Goal: Transaction & Acquisition: Download file/media

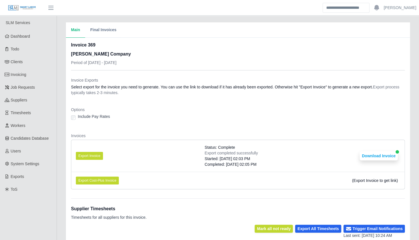
click at [61, 118] on div "Main Final Invoices Invoice 369 Lee Company Period of 08/18/2025 - 08/24/2025 I…" at bounding box center [238, 228] width 362 height 413
click at [57, 171] on div "Main Final Invoices Invoice 369 Lee Company Period of 08/18/2025 - 08/24/2025 I…" at bounding box center [238, 228] width 362 height 413
click at [60, 170] on div "Main Final Invoices Invoice 369 Lee Company Period of 08/18/2025 - 08/24/2025 I…" at bounding box center [238, 228] width 362 height 413
click at [60, 97] on div "Main Final Invoices Invoice 369 Lee Company Period of 08/18/2025 - 08/24/2025 I…" at bounding box center [238, 228] width 362 height 413
click at [35, 61] on link "Clients" at bounding box center [28, 61] width 57 height 13
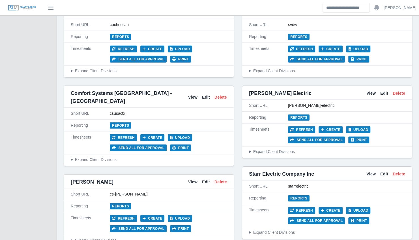
scroll to position [954, 0]
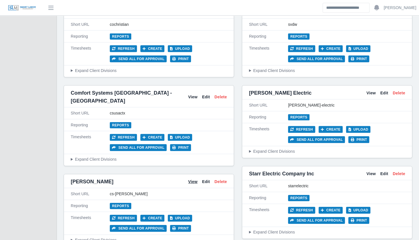
click at [194, 179] on link "View" at bounding box center [192, 182] width 9 height 6
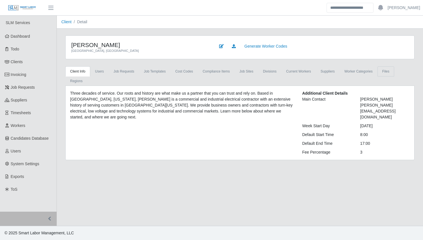
click at [378, 71] on link "Files" at bounding box center [386, 71] width 17 height 10
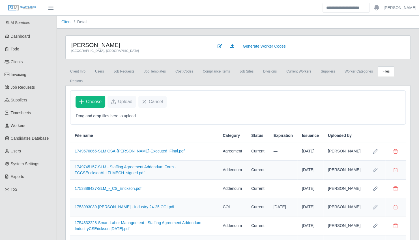
scroll to position [29, 0]
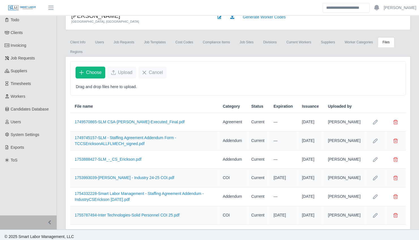
click at [58, 89] on div "CS Erickson Grand Haven, MI Generate Worker Codes Client Info Users Job Request…" at bounding box center [238, 117] width 362 height 223
click at [59, 93] on div "CS Erickson Grand Haven, MI Generate Worker Codes Client Info Users Job Request…" at bounding box center [238, 117] width 362 height 223
click at [120, 213] on link "1755787494-Inter Technologies-Solid Personnel COI 25.pdf" at bounding box center [127, 215] width 105 height 5
click at [102, 175] on link "1753993039-CS Erickson - Industry 24-25 COI.pdf" at bounding box center [125, 177] width 100 height 5
click at [126, 213] on link "1755787494-Inter Technologies-Solid Personnel COI 25.pdf" at bounding box center [127, 215] width 105 height 5
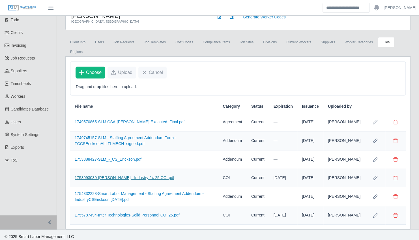
click at [101, 175] on link "1753993039-CS Erickson - Industry 24-25 COI.pdf" at bounding box center [125, 177] width 100 height 5
click at [60, 134] on div "CS Erickson Grand Haven, MI Generate Worker Codes Client Info Users Job Request…" at bounding box center [238, 117] width 362 height 223
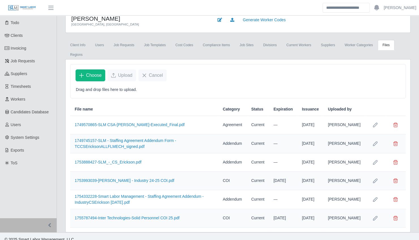
scroll to position [0, 0]
